Goal: Task Accomplishment & Management: Complete application form

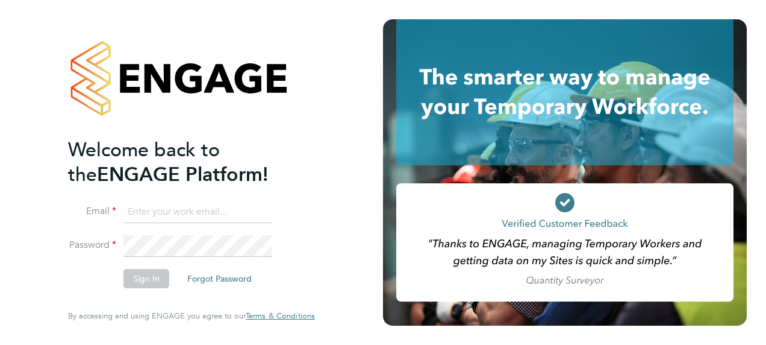
type input "[PERSON_NAME][EMAIL_ADDRESS][PERSON_NAME][DOMAIN_NAME]"
click at [145, 275] on button "Sign In" at bounding box center [147, 278] width 46 height 19
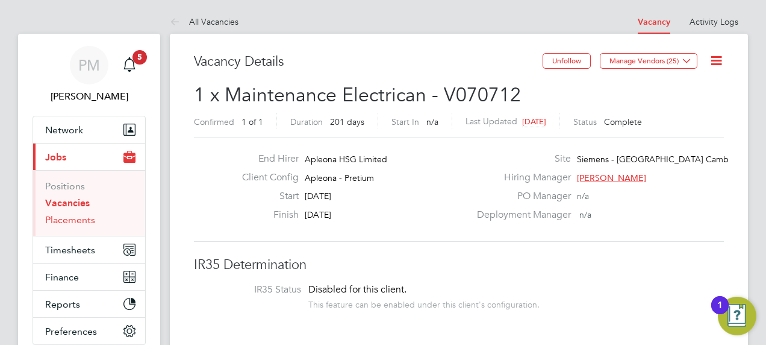
click at [54, 218] on link "Placements" at bounding box center [70, 219] width 50 height 11
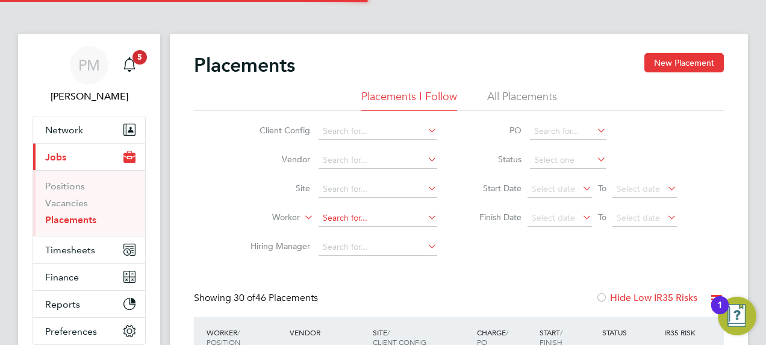
scroll to position [34, 84]
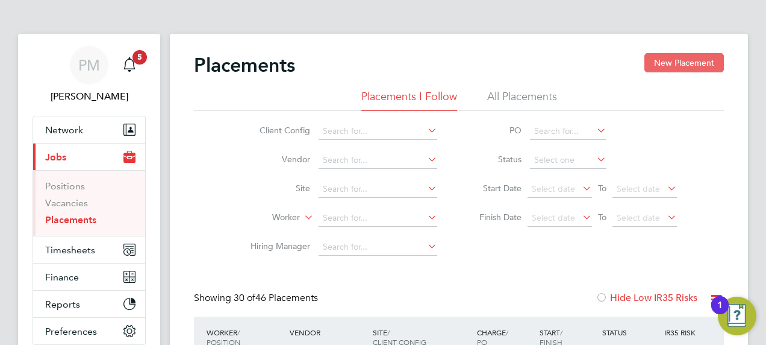
click at [651, 64] on button "New Placement" at bounding box center [685, 62] width 80 height 19
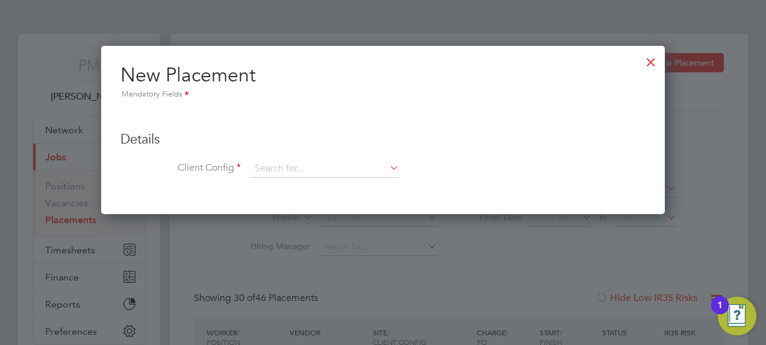
click at [387, 169] on icon at bounding box center [387, 167] width 0 height 17
click at [264, 184] on li "Apleona - Pretium" at bounding box center [325, 185] width 149 height 16
type input "Apleona - Pretium"
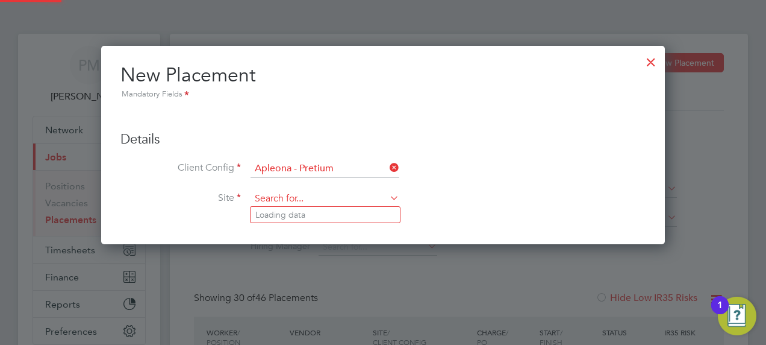
click at [281, 199] on input at bounding box center [325, 199] width 149 height 18
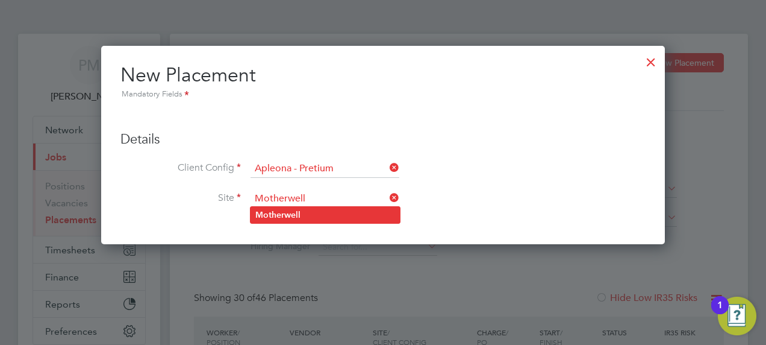
type input "Motherwell"
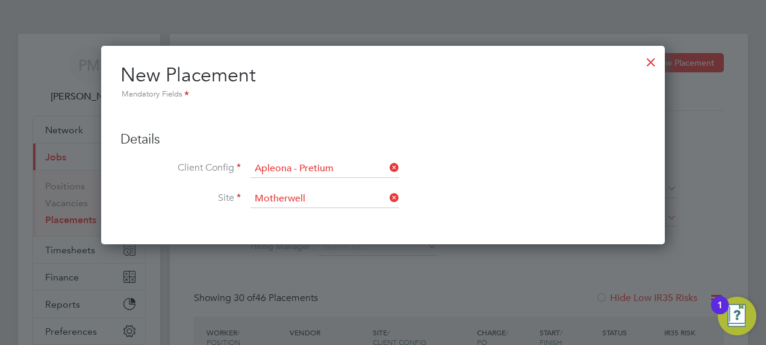
click at [270, 211] on b "Motherwell" at bounding box center [277, 215] width 45 height 10
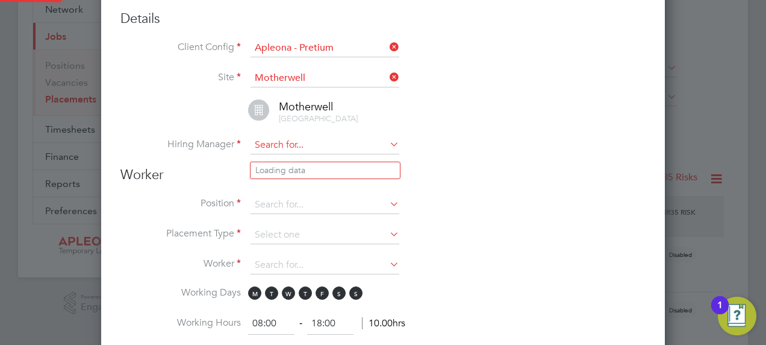
click at [359, 151] on input at bounding box center [325, 145] width 149 height 18
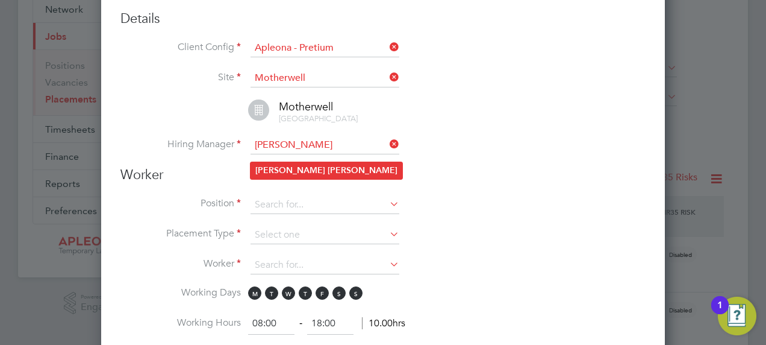
type input "[PERSON_NAME]"
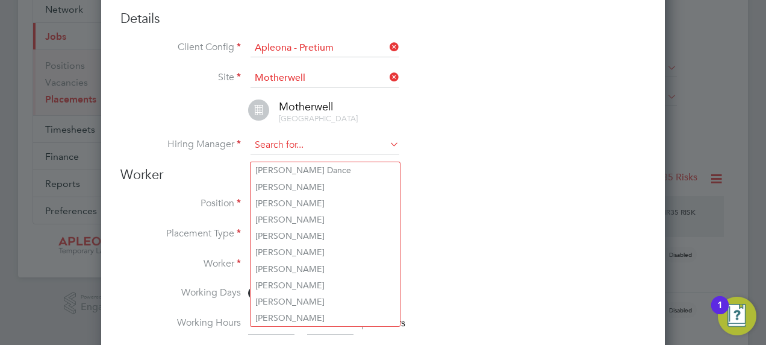
click at [280, 154] on input at bounding box center [325, 145] width 149 height 18
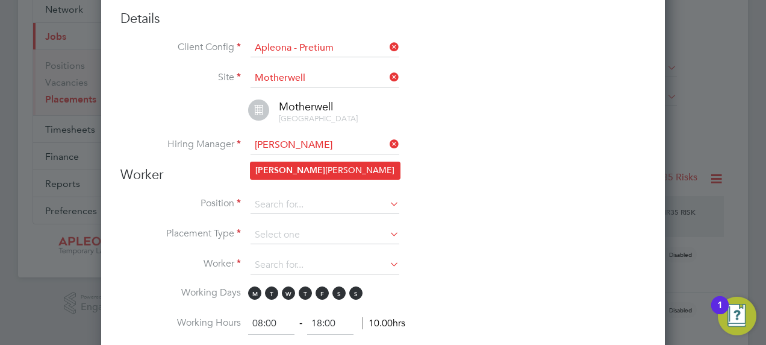
type input "[PERSON_NAME]"
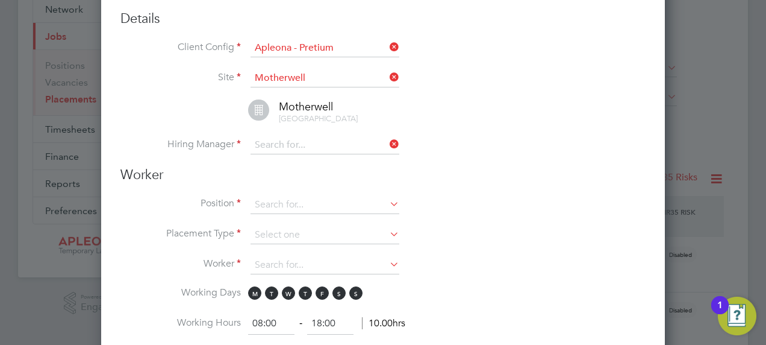
click at [307, 169] on li "[PERSON_NAME]" at bounding box center [325, 170] width 149 height 16
type input "[PERSON_NAME]"
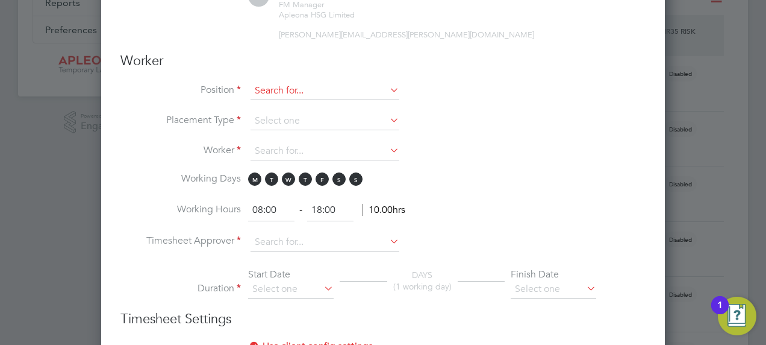
click at [262, 95] on input at bounding box center [325, 91] width 149 height 18
click at [319, 112] on li "Cleaning Op erative" at bounding box center [325, 115] width 149 height 16
type input "Cleaning Operative"
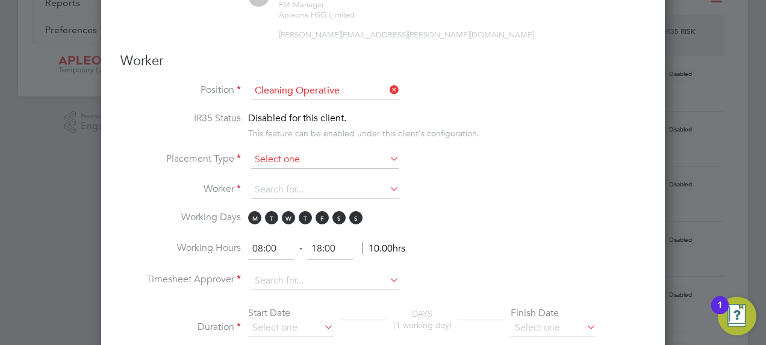
click at [295, 163] on input at bounding box center [325, 160] width 149 height 18
click at [278, 180] on li "Temporary" at bounding box center [325, 183] width 149 height 16
type input "Temporary"
click at [356, 224] on span "S" at bounding box center [355, 217] width 13 height 13
click at [341, 224] on span "S" at bounding box center [339, 217] width 13 height 13
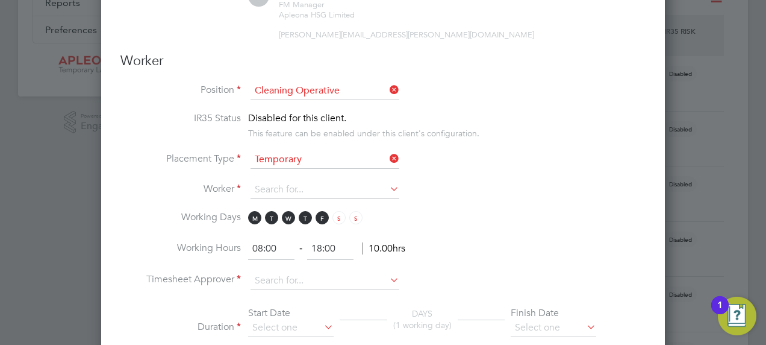
drag, startPoint x: 263, startPoint y: 251, endPoint x: 283, endPoint y: 247, distance: 20.3
click at [264, 251] on input "08:00" at bounding box center [271, 249] width 46 height 22
type input "07:00"
drag, startPoint x: 321, startPoint y: 254, endPoint x: 337, endPoint y: 239, distance: 23.0
click at [325, 253] on input "18:00" at bounding box center [330, 249] width 46 height 22
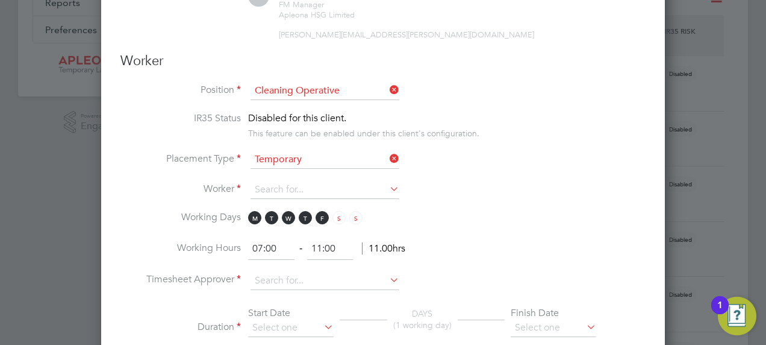
type input "11:00"
click at [504, 219] on li "Working Days M T W T F S S" at bounding box center [383, 224] width 525 height 27
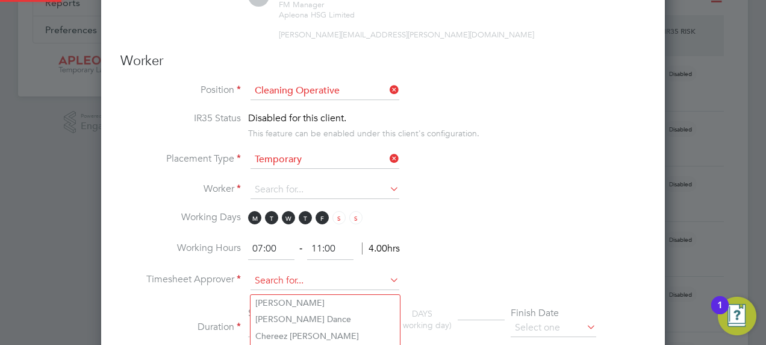
click at [271, 285] on input at bounding box center [325, 281] width 149 height 18
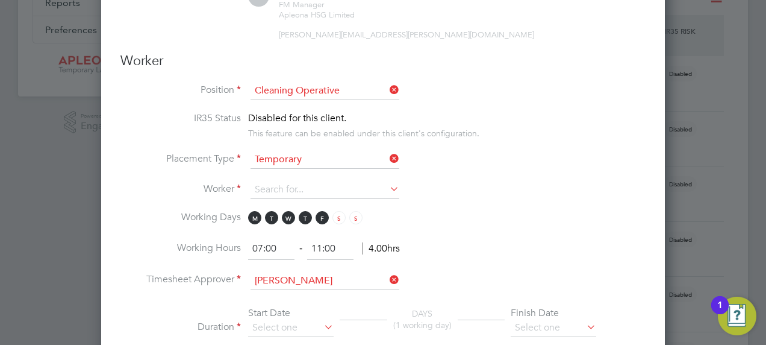
click at [316, 301] on li "[PERSON_NAME]" at bounding box center [325, 303] width 149 height 16
type input "[PERSON_NAME]"
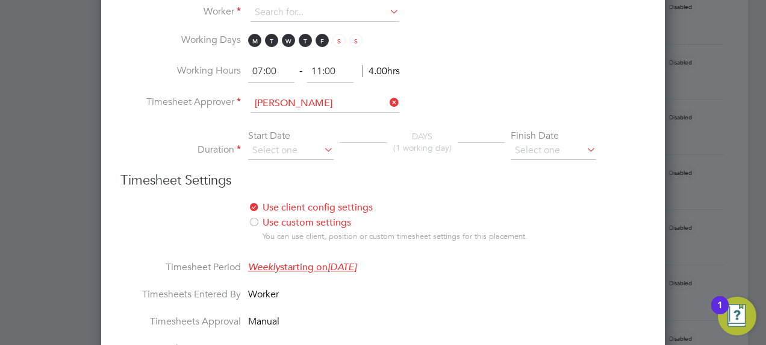
scroll to position [482, 0]
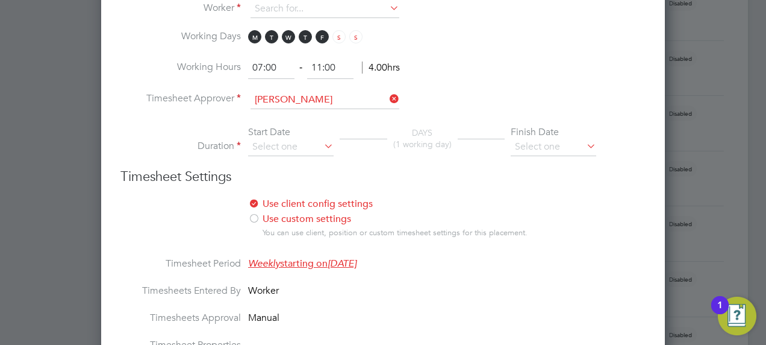
click at [322, 148] on icon at bounding box center [322, 145] width 0 height 17
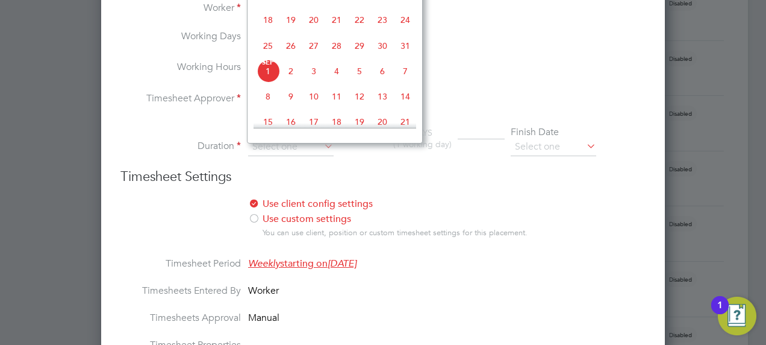
scroll to position [301, 0]
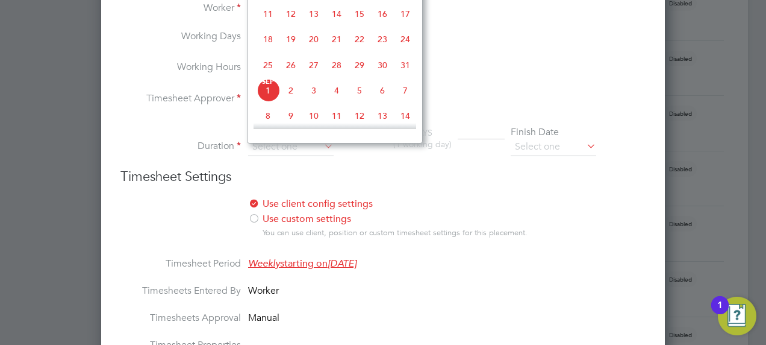
click at [266, 42] on span "18" at bounding box center [268, 39] width 23 height 23
type input "[DATE]"
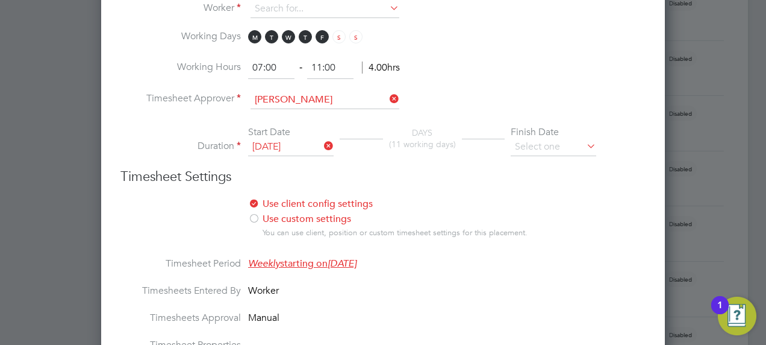
click at [584, 149] on icon at bounding box center [584, 145] width 0 height 17
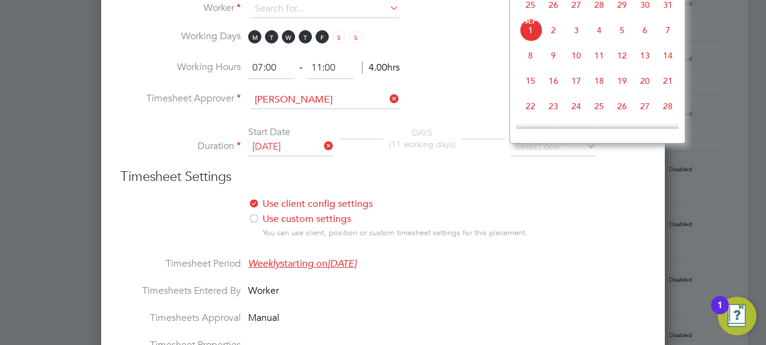
scroll to position [422, 0]
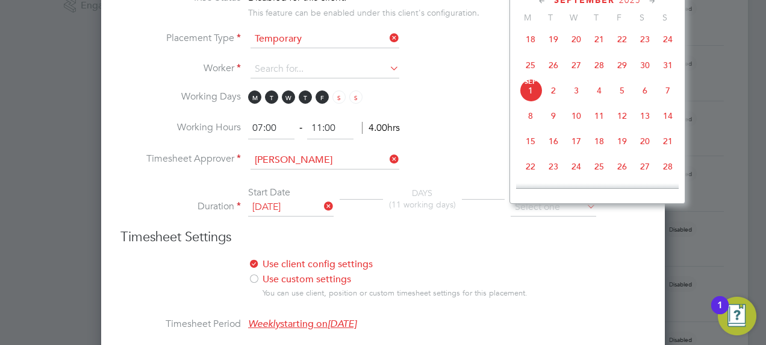
click at [624, 43] on span "22" at bounding box center [622, 39] width 23 height 23
type input "[DATE]"
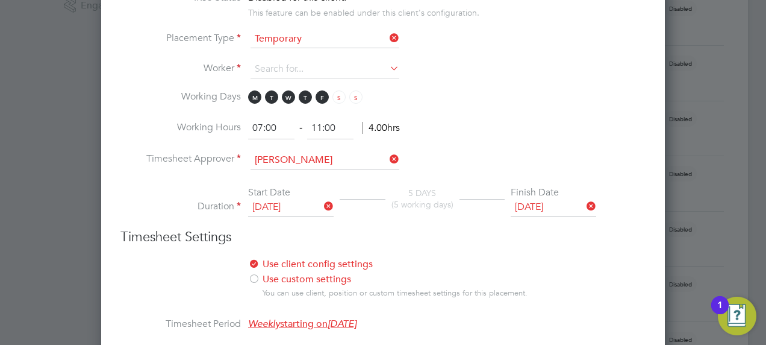
scroll to position [1467, 564]
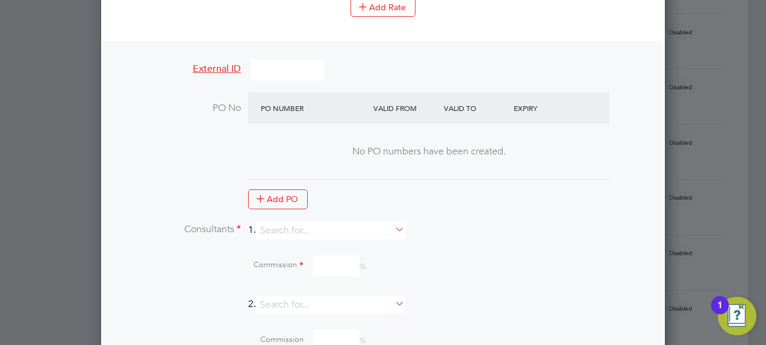
scroll to position [1024, 0]
